Goal: Entertainment & Leisure: Browse casually

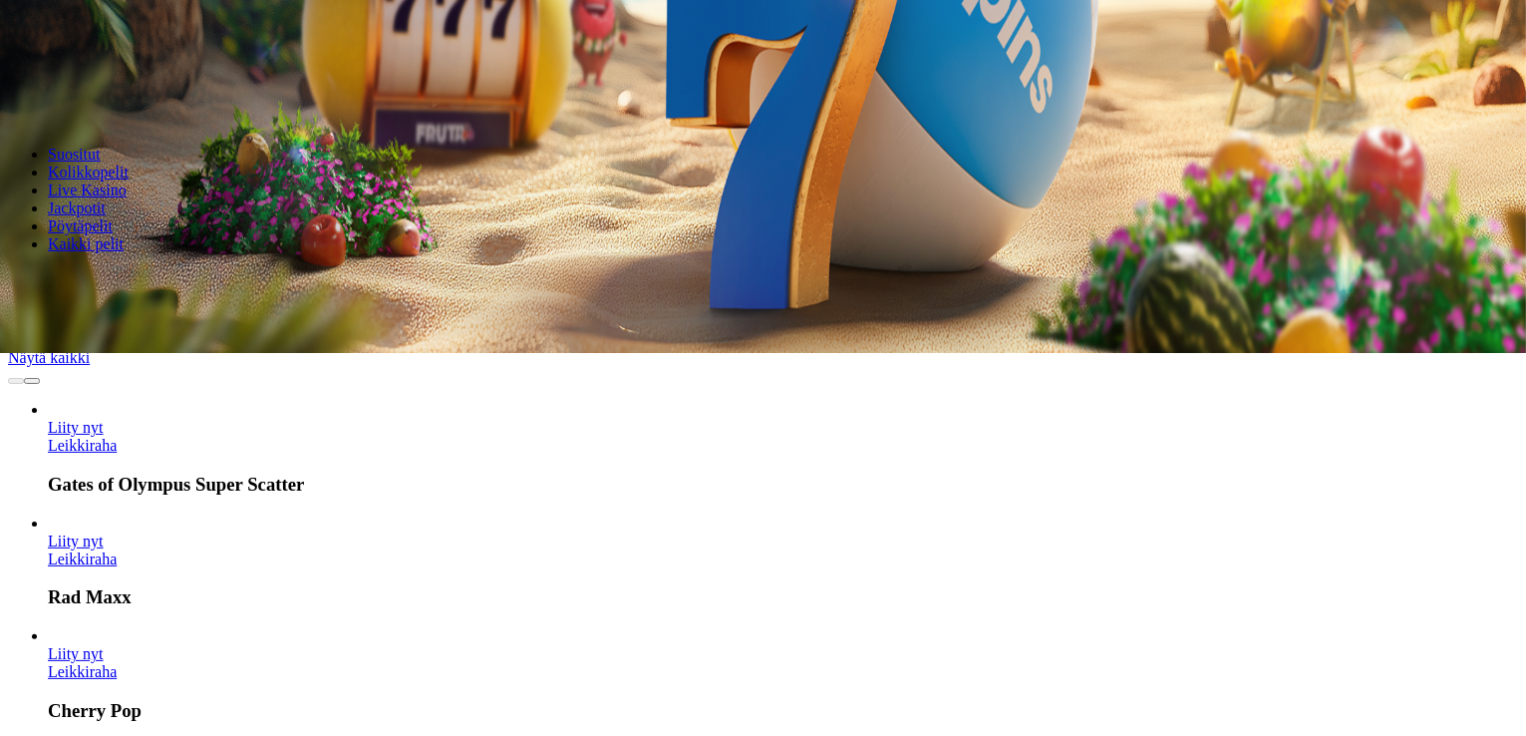
scroll to position [399, 0]
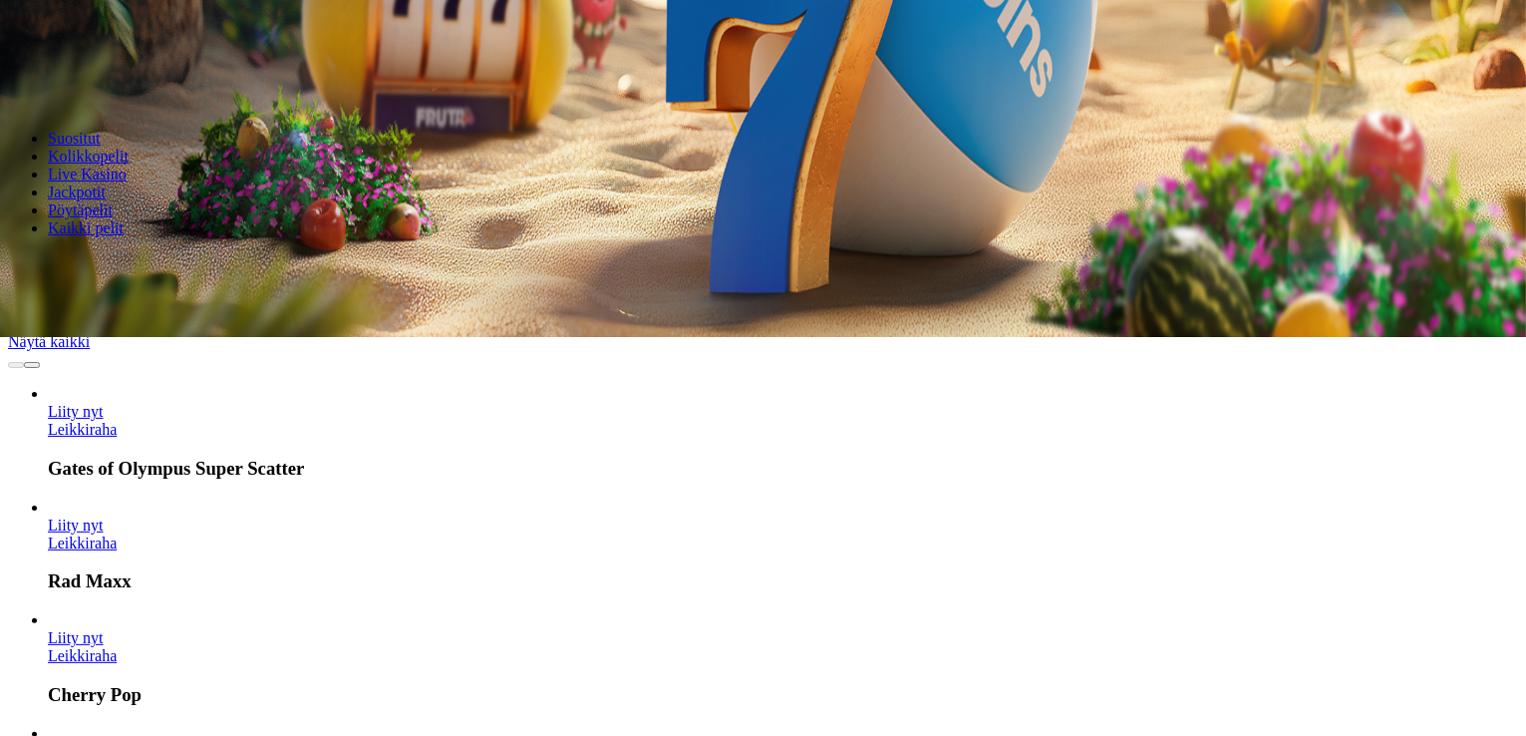
click at [117, 421] on link "Leikkiraha" at bounding box center [82, 429] width 69 height 17
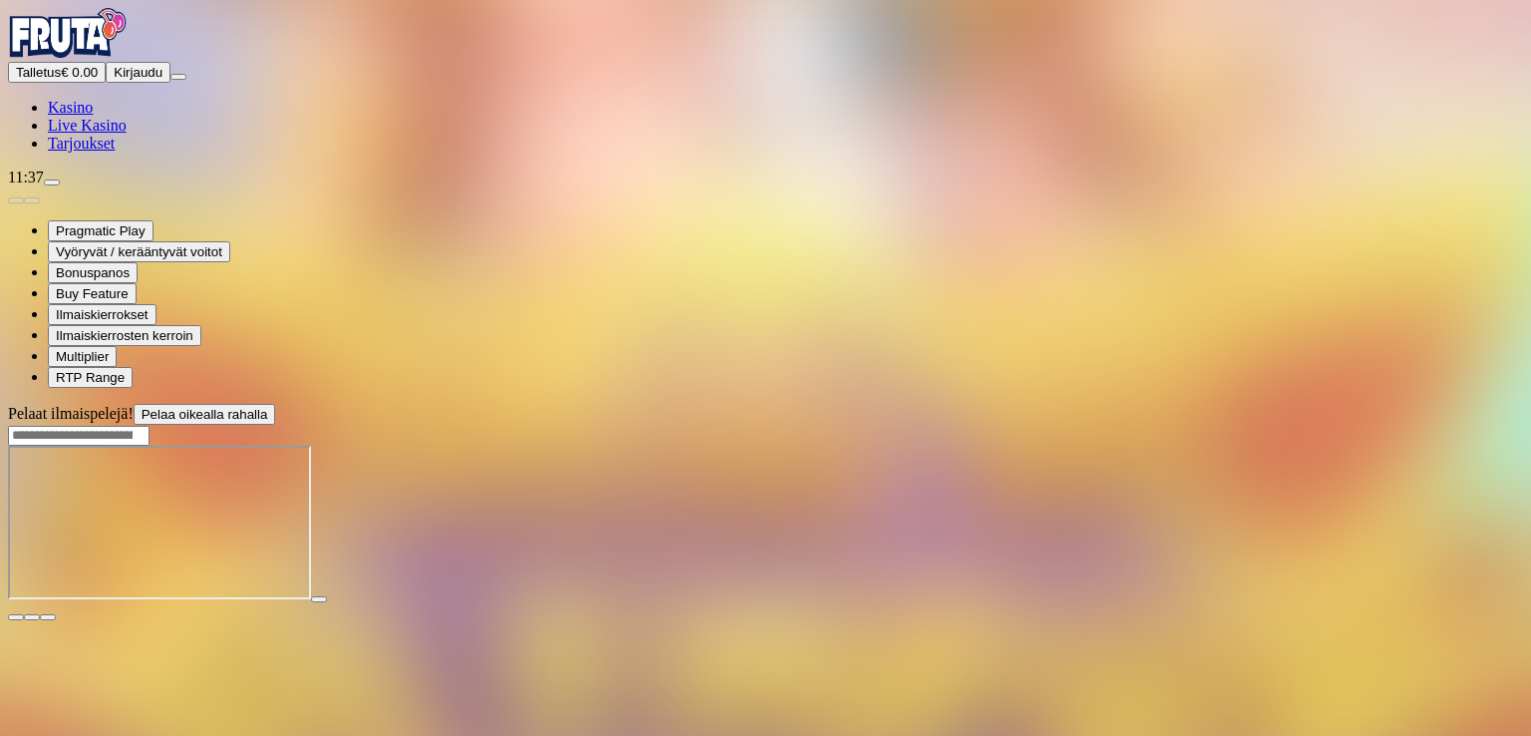
drag, startPoint x: 386, startPoint y: 308, endPoint x: 291, endPoint y: 227, distance: 124.5
click at [291, 404] on main "Pelaat ilmaispelejä! Pelaa oikealla rahalla" at bounding box center [765, 512] width 1515 height 217
